Goal: Find specific page/section

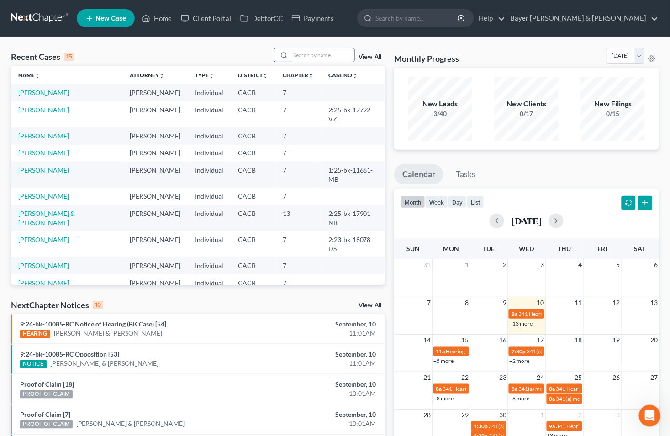
click at [314, 52] on input "search" at bounding box center [322, 54] width 64 height 13
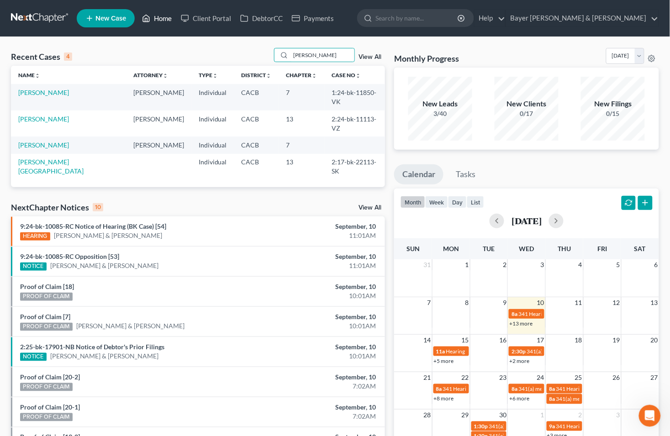
click at [163, 20] on link "Home" at bounding box center [156, 18] width 39 height 16
click at [164, 17] on link "Home" at bounding box center [156, 18] width 39 height 16
click at [160, 14] on link "Home" at bounding box center [156, 18] width 39 height 16
click at [309, 52] on input "[PERSON_NAME]" at bounding box center [322, 54] width 64 height 13
type input "m"
